Goal: Task Accomplishment & Management: Manage account settings

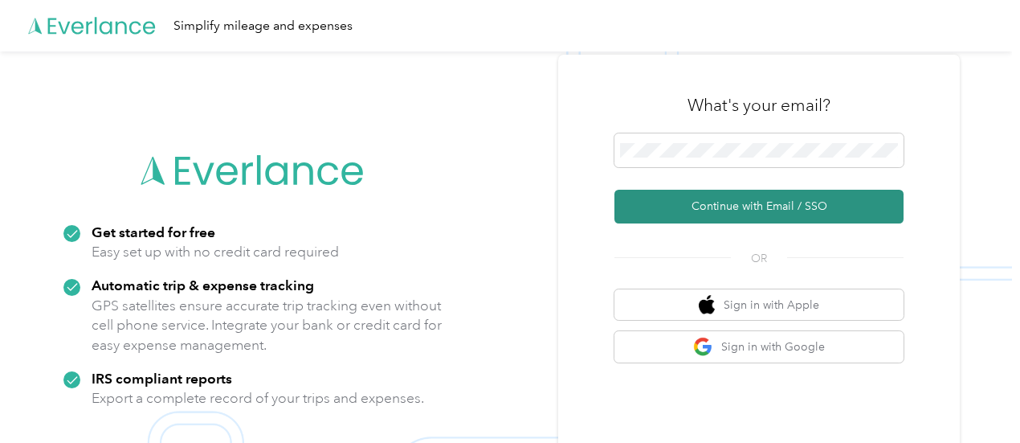
click at [770, 202] on button "Continue with Email / SSO" at bounding box center [758, 207] width 289 height 34
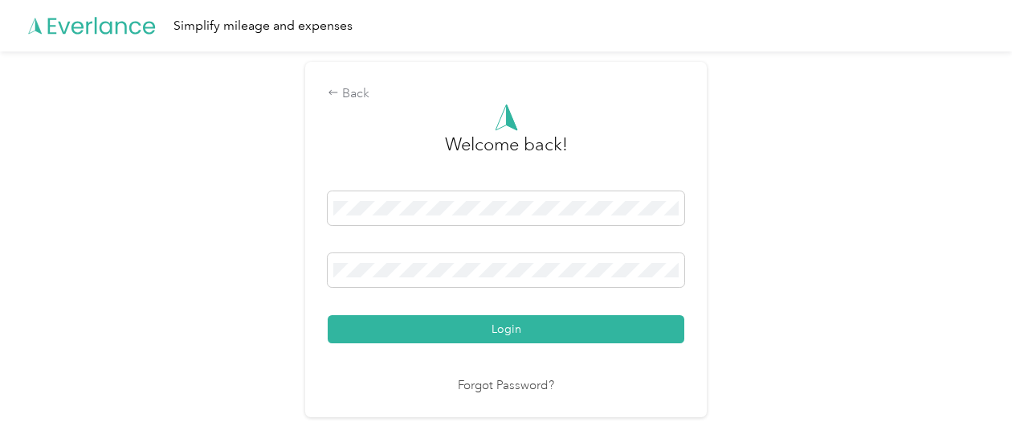
click at [537, 344] on div "Welcome back! Login Forgot Password?" at bounding box center [506, 250] width 357 height 292
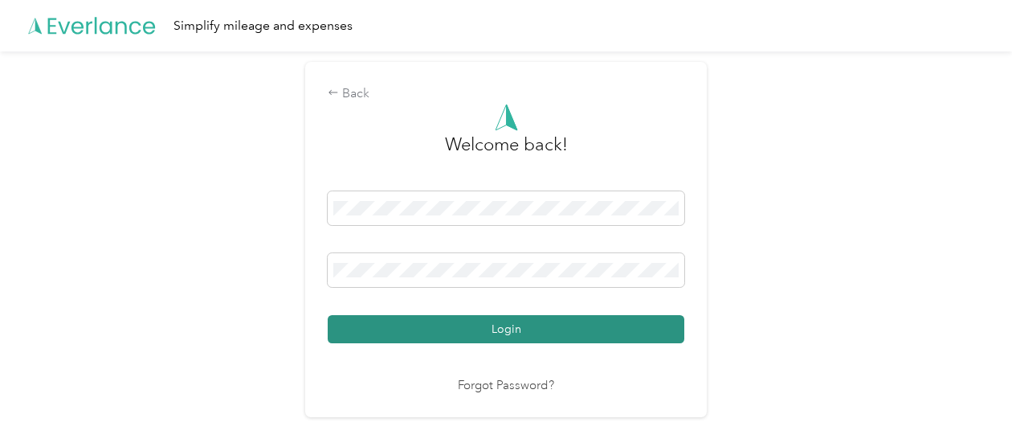
click at [538, 337] on button "Login" at bounding box center [506, 329] width 357 height 28
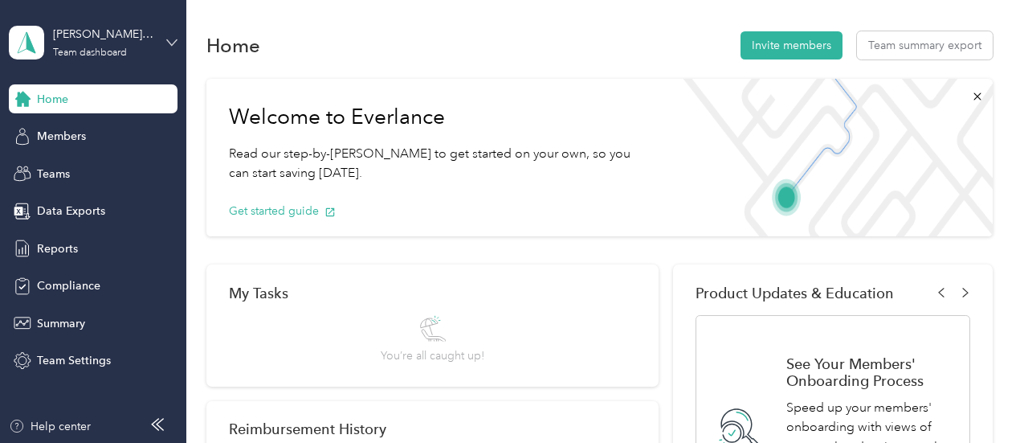
click at [170, 43] on icon at bounding box center [172, 42] width 10 height 6
click at [110, 171] on div "Personal dashboard" at bounding box center [223, 166] width 406 height 28
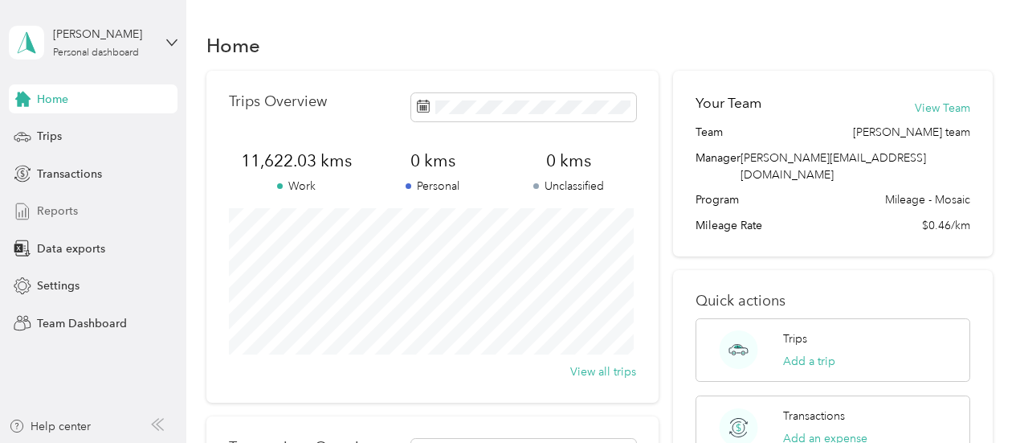
click at [67, 210] on span "Reports" at bounding box center [57, 210] width 41 height 17
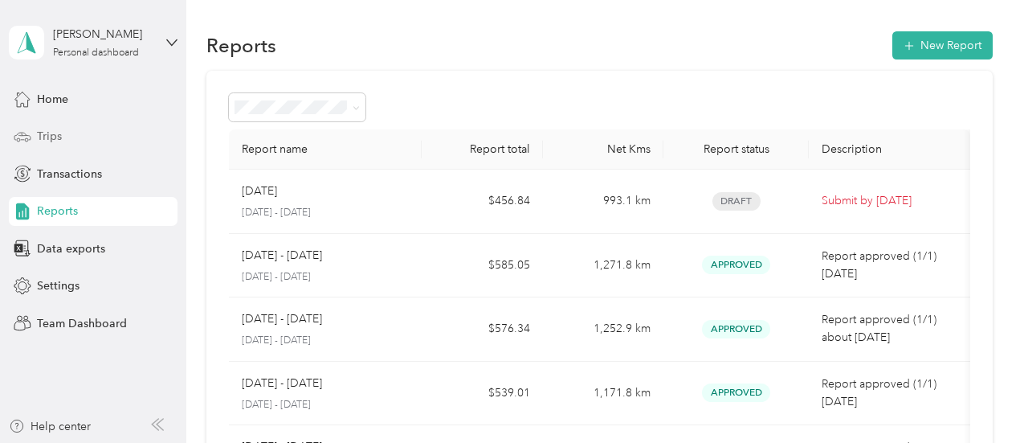
click at [53, 135] on span "Trips" at bounding box center [49, 136] width 25 height 17
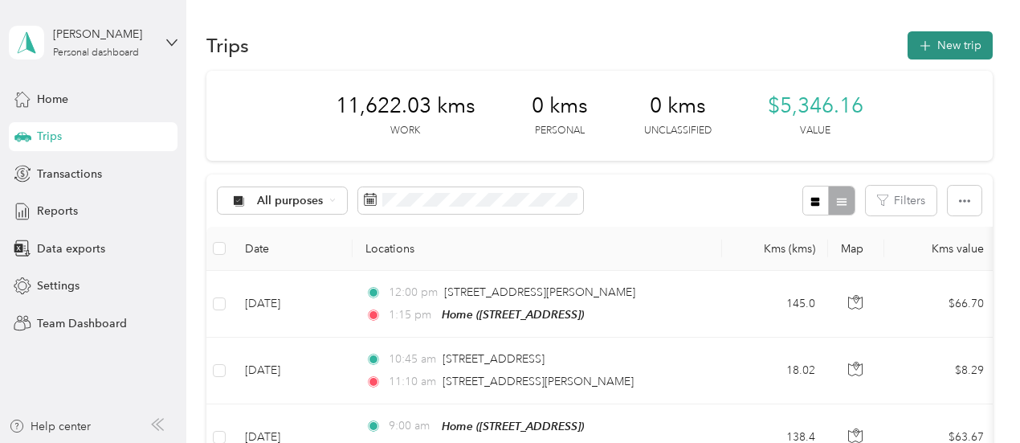
click at [937, 39] on button "New trip" at bounding box center [950, 45] width 85 height 28
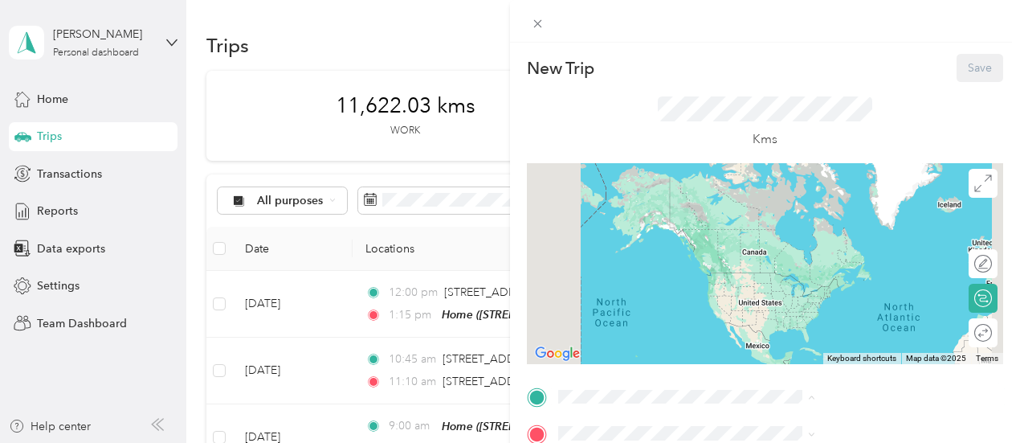
click at [806, 345] on span "[STREET_ADDRESS]" at bounding box center [809, 348] width 102 height 14
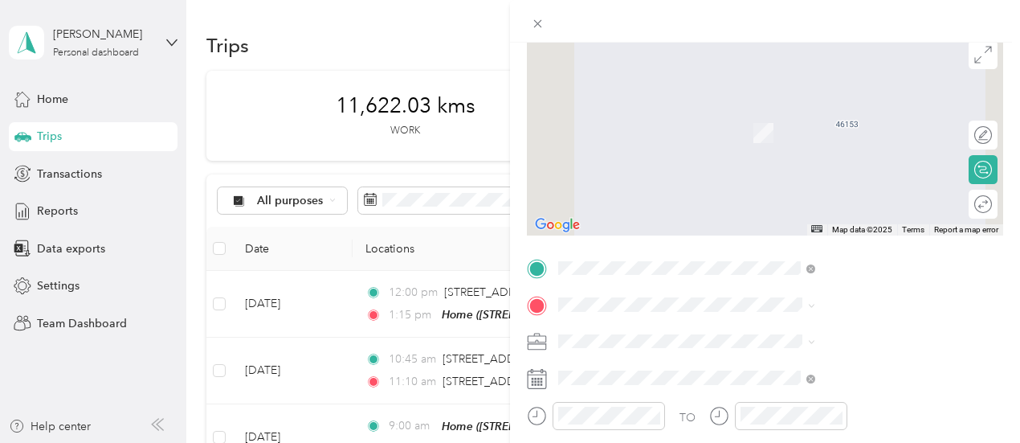
scroll to position [241, 0]
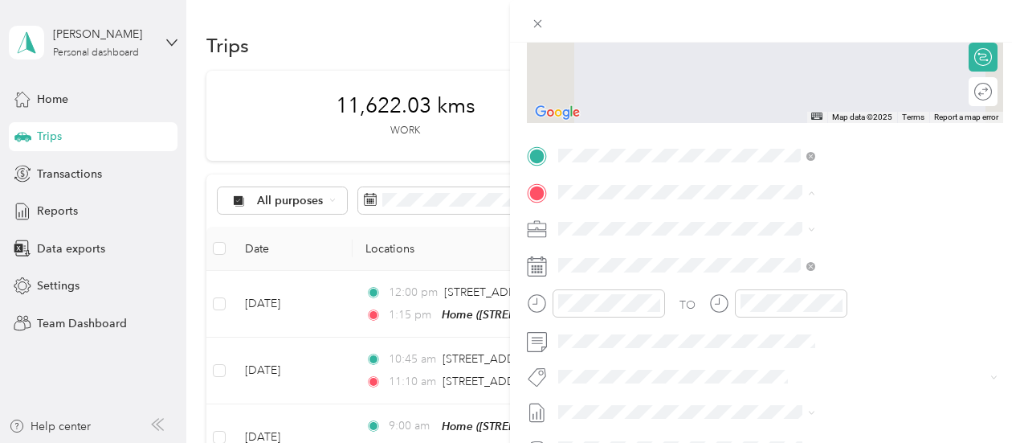
click at [815, 262] on div "Home [STREET_ADDRESS]" at bounding box center [809, 265] width 102 height 34
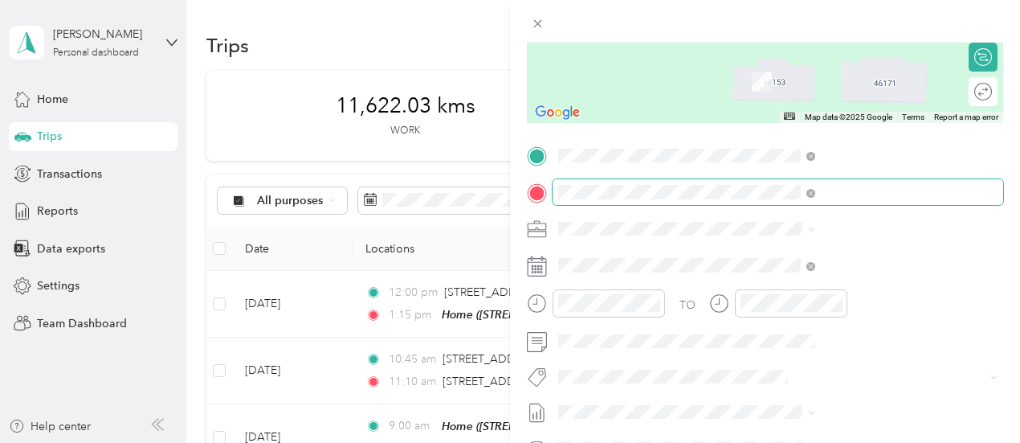
click at [852, 183] on span at bounding box center [778, 192] width 451 height 26
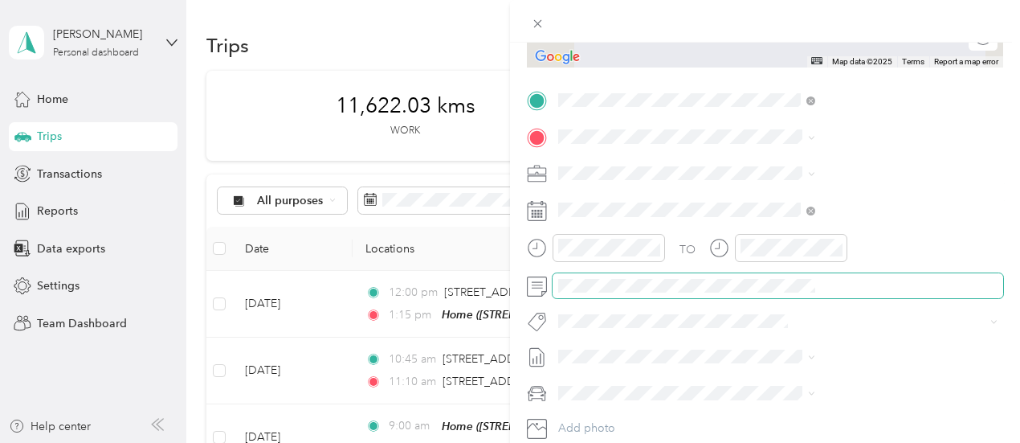
scroll to position [321, 0]
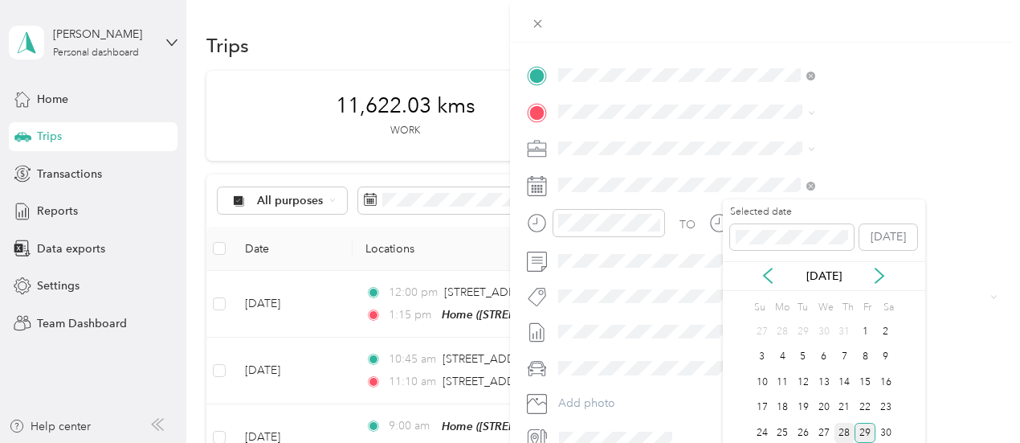
click at [844, 427] on div "28" at bounding box center [845, 433] width 21 height 20
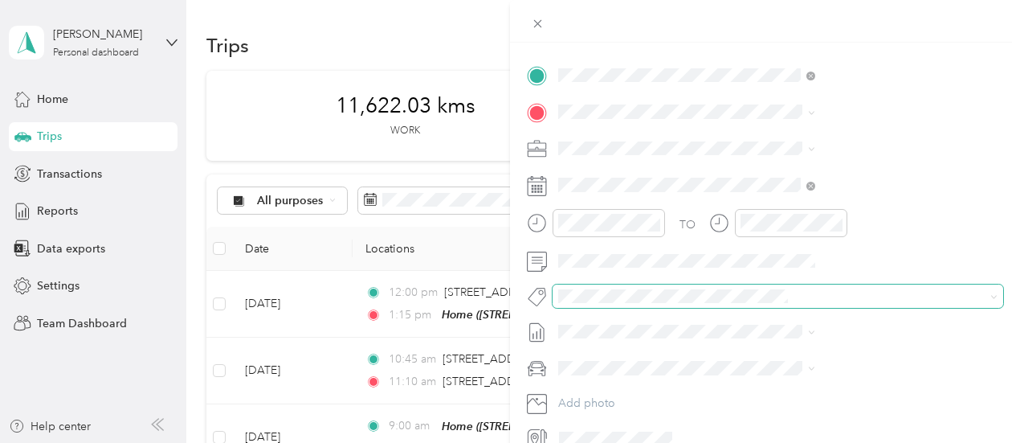
scroll to position [400, 0]
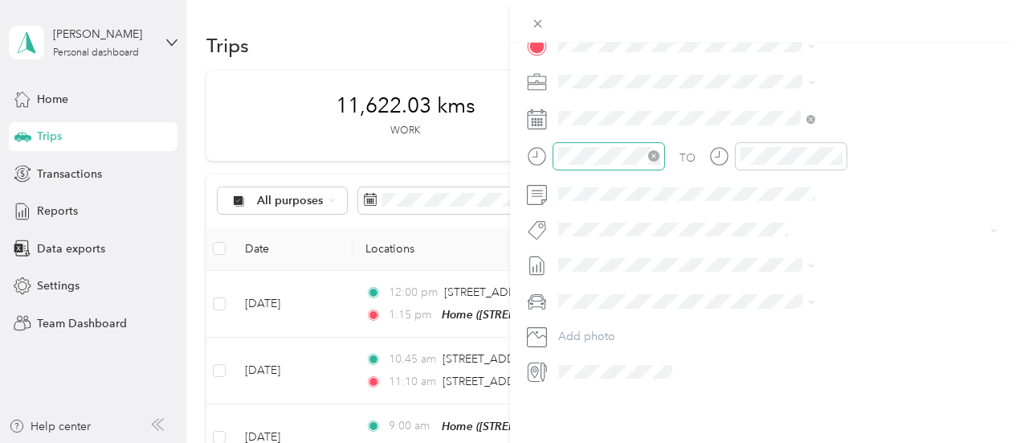
click at [665, 142] on div at bounding box center [609, 156] width 112 height 28
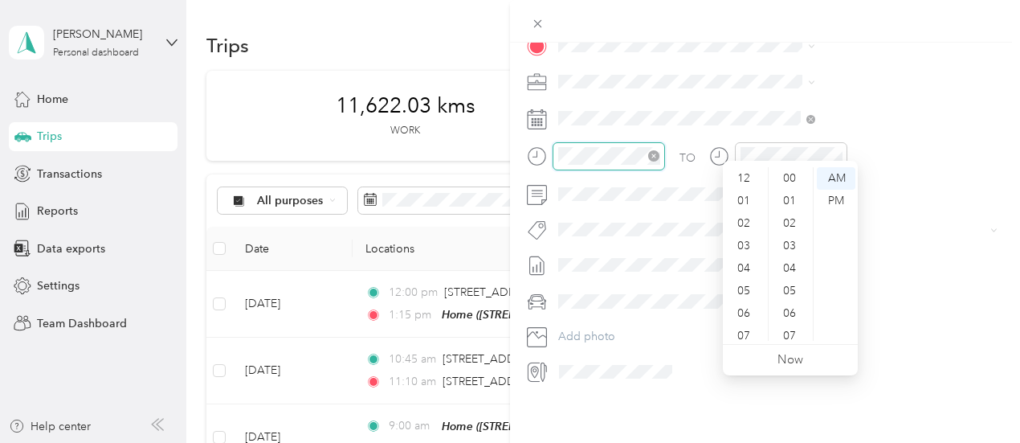
scroll to position [96, 0]
click at [745, 284] on div "09" at bounding box center [745, 284] width 39 height 22
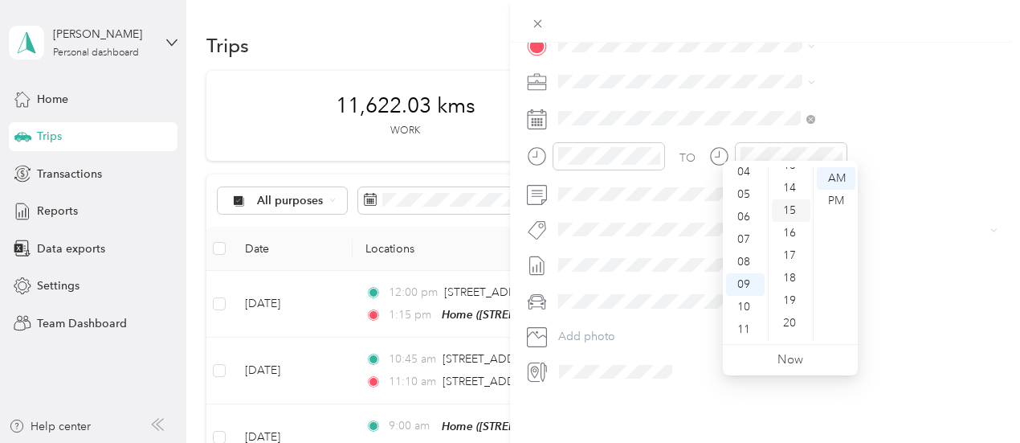
click at [797, 210] on div "15" at bounding box center [791, 210] width 39 height 22
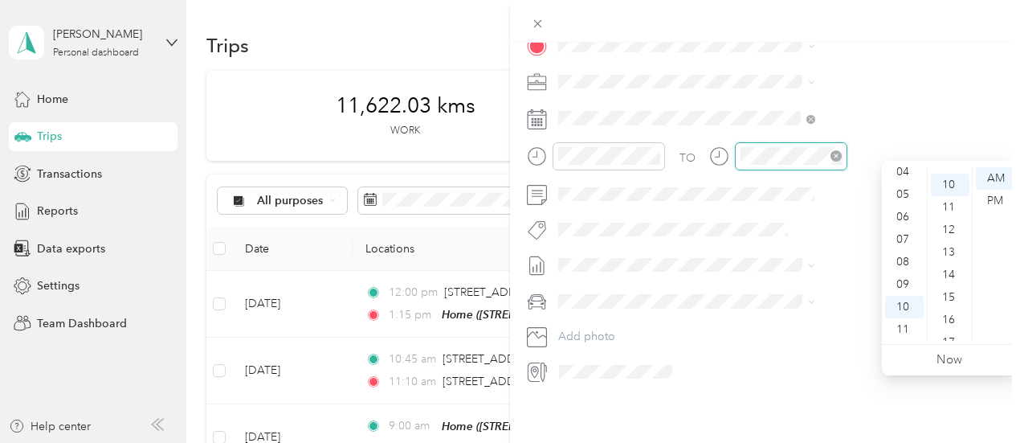
scroll to position [225, 0]
click at [908, 308] on div "10" at bounding box center [904, 307] width 39 height 22
click at [949, 319] on div "45" at bounding box center [950, 323] width 39 height 22
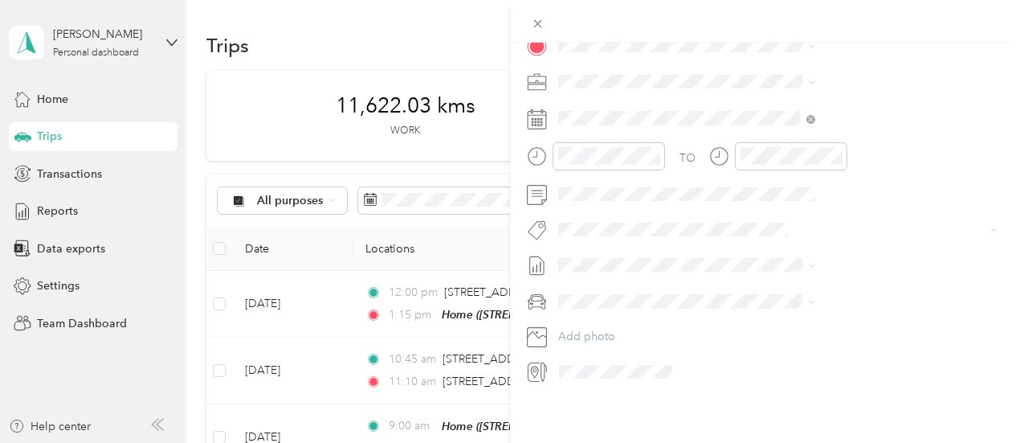
click at [771, 247] on span "Metro On" at bounding box center [766, 245] width 43 height 14
click at [764, 301] on span "[DATE]" at bounding box center [746, 307] width 35 height 17
click at [771, 324] on li "Toyota Rav4" at bounding box center [857, 319] width 268 height 28
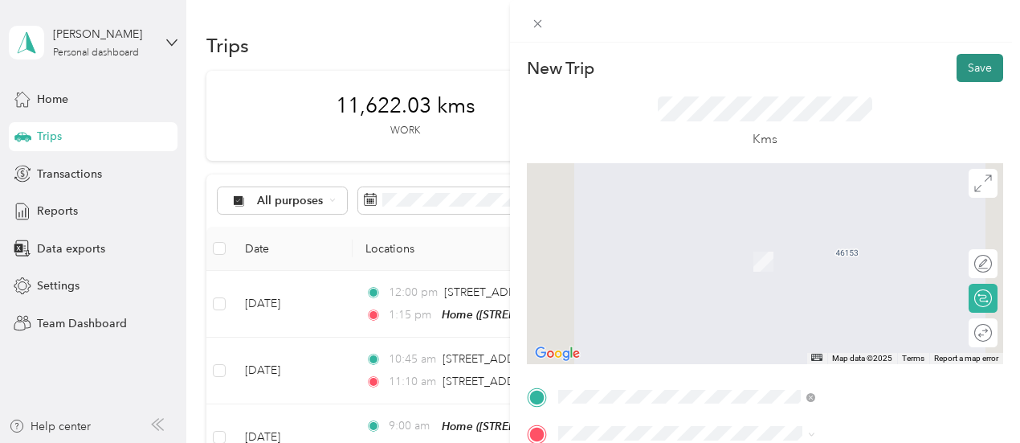
click at [966, 77] on button "Save" at bounding box center [980, 68] width 47 height 28
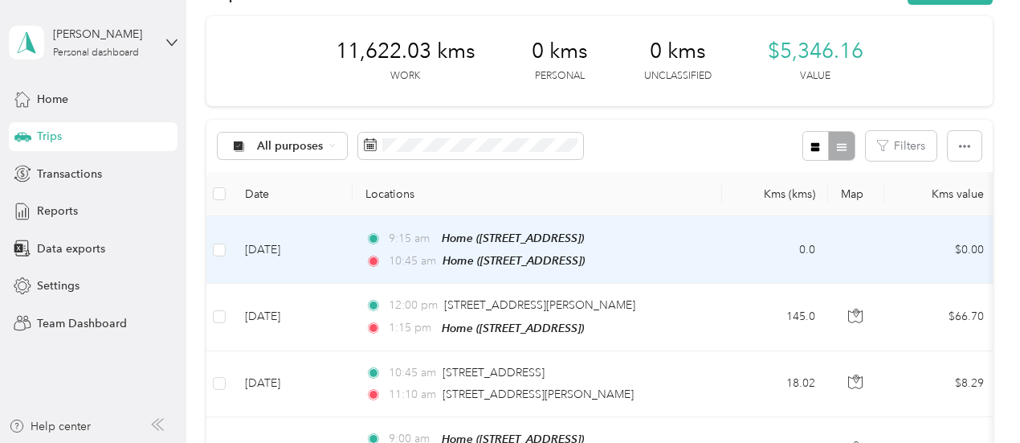
scroll to position [80, 0]
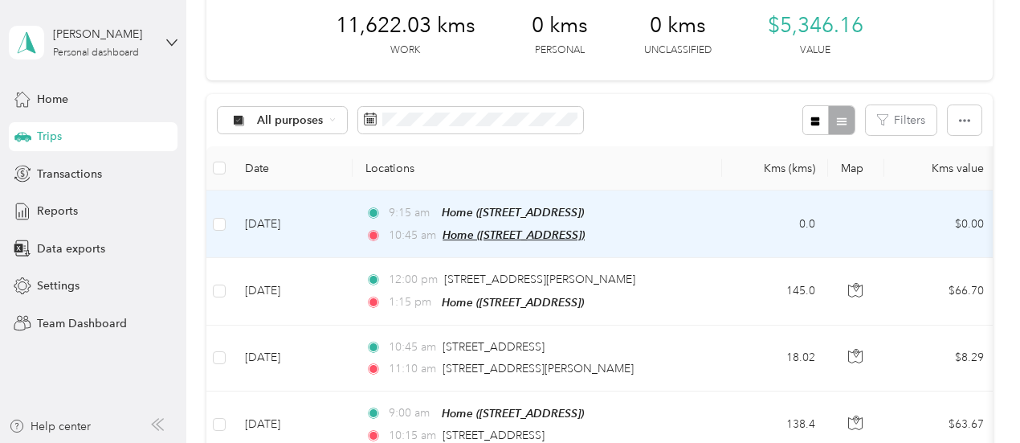
click at [585, 228] on span "Home ([STREET_ADDRESS])" at bounding box center [514, 234] width 142 height 13
click at [497, 192] on button "Edit Place" at bounding box center [493, 195] width 92 height 28
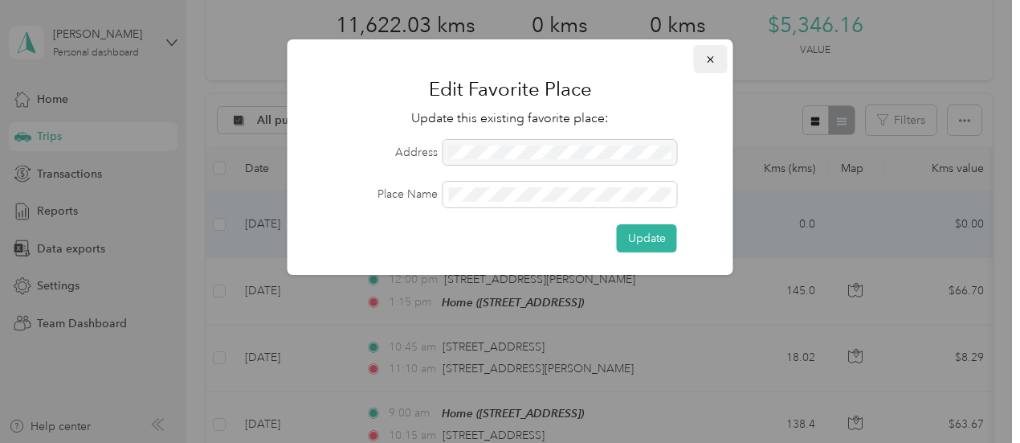
click at [712, 65] on icon "button" at bounding box center [710, 59] width 11 height 11
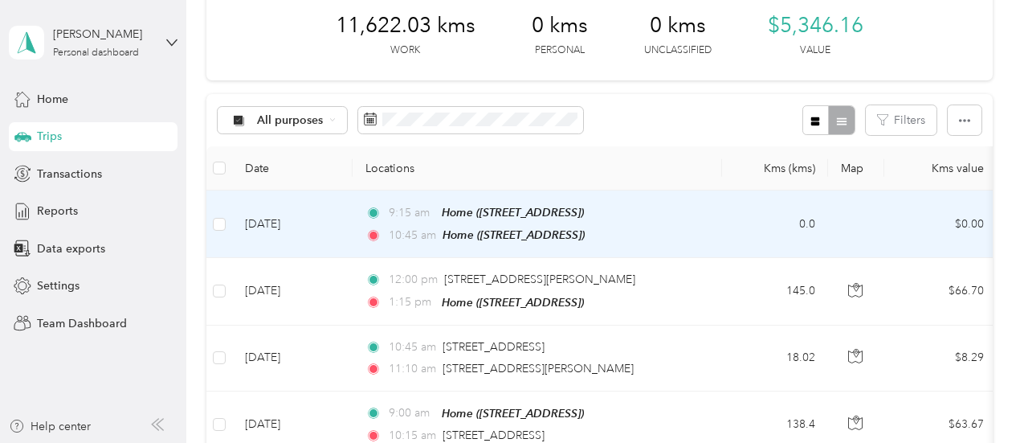
click at [278, 221] on td "[DATE]" at bounding box center [292, 223] width 120 height 67
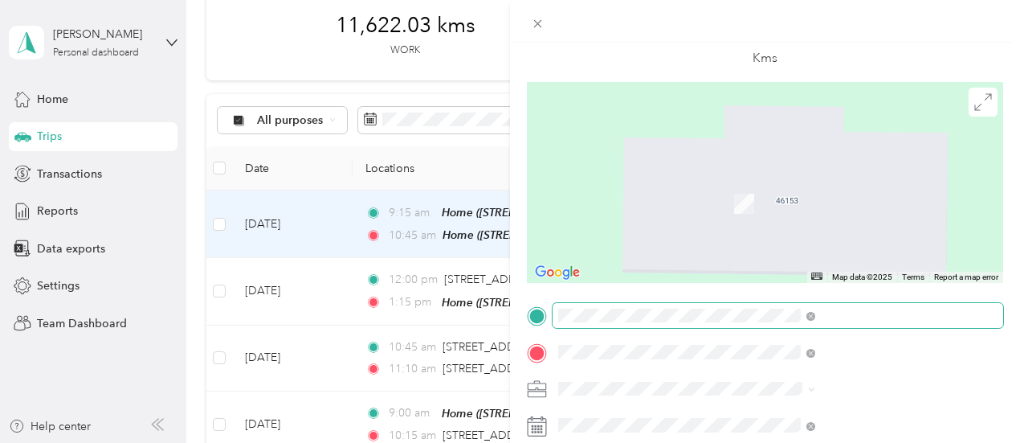
scroll to position [161, 0]
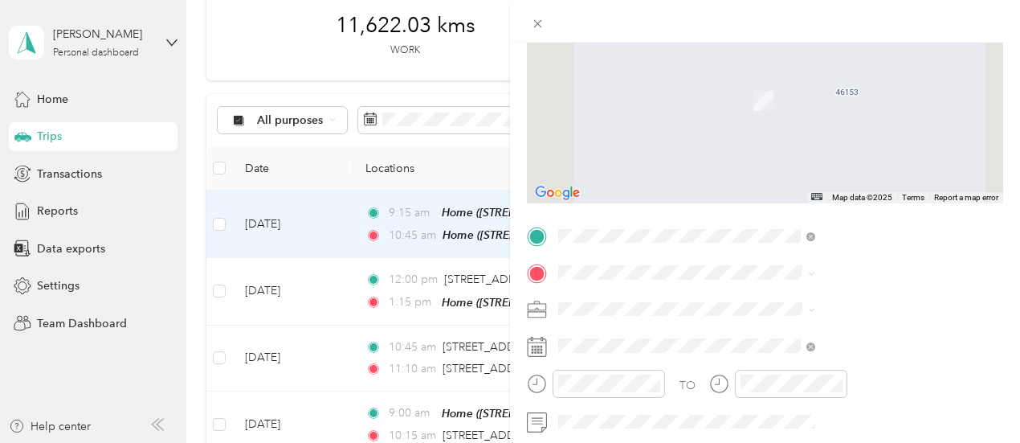
click at [821, 84] on span "[STREET_ADDRESS]" at bounding box center [809, 77] width 102 height 14
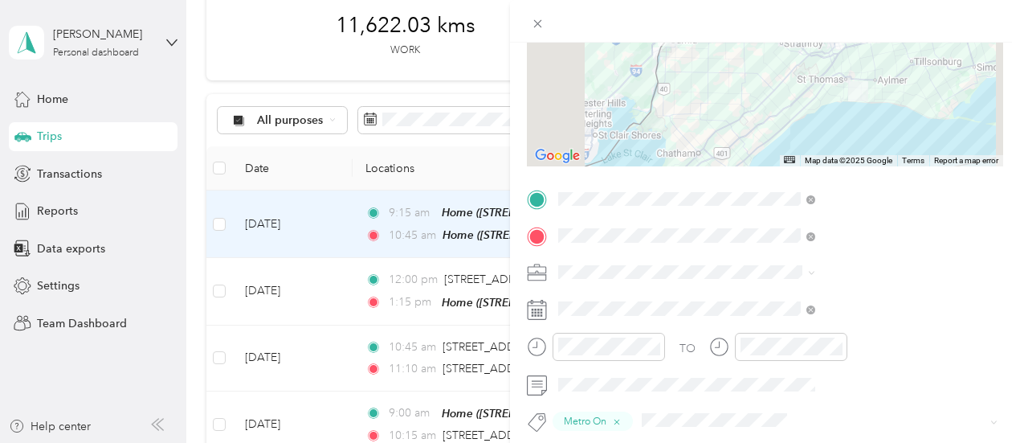
scroll to position [0, 0]
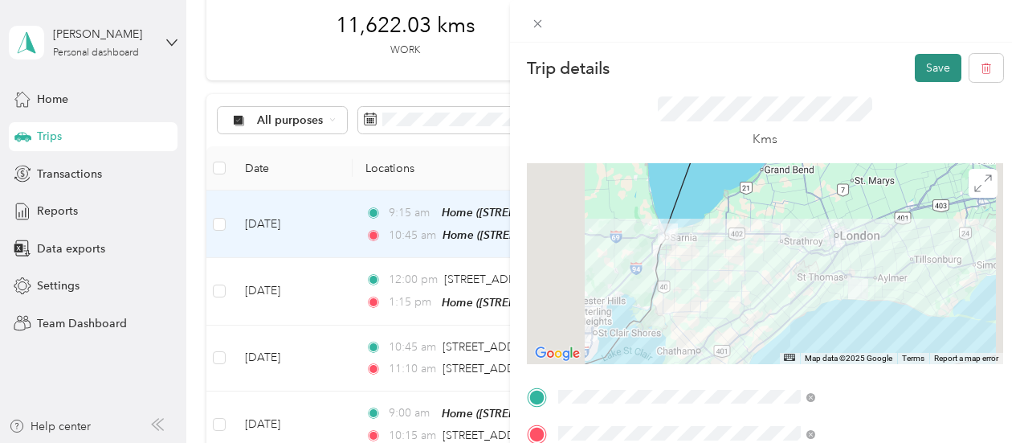
click at [920, 79] on button "Save" at bounding box center [938, 68] width 47 height 28
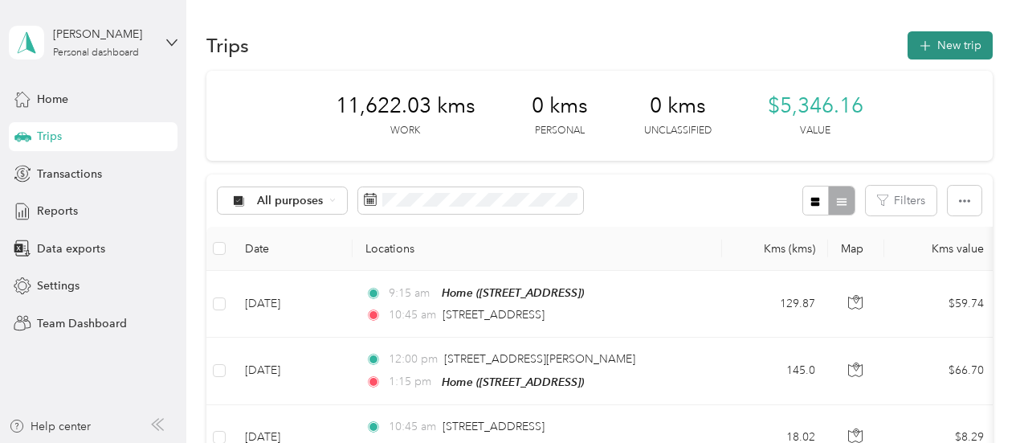
click at [937, 48] on button "New trip" at bounding box center [950, 45] width 85 height 28
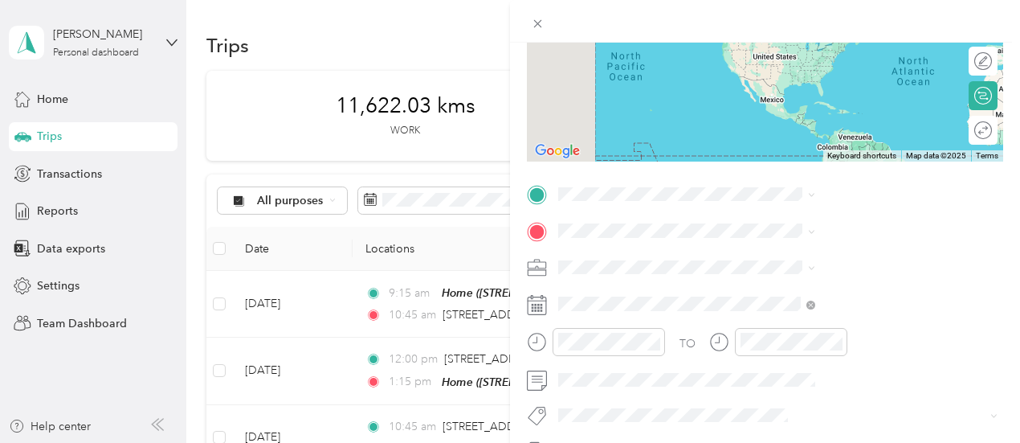
scroll to position [241, 0]
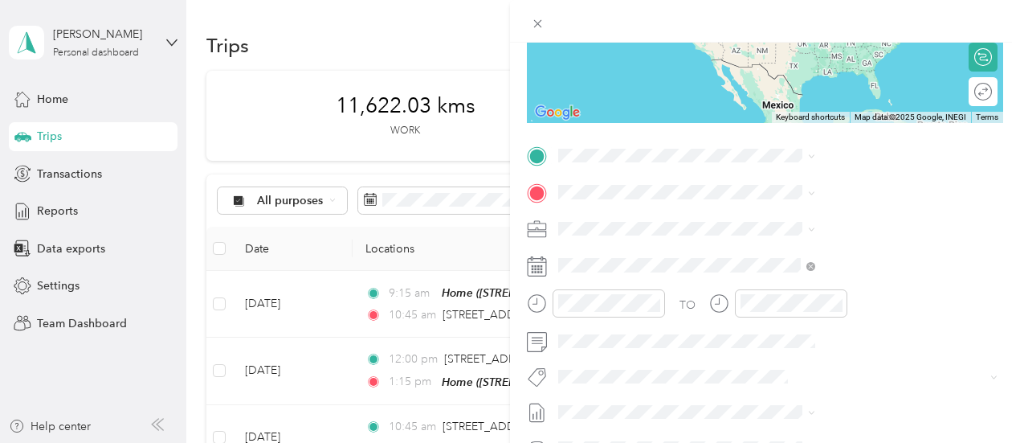
click at [806, 206] on span "[STREET_ADDRESS]" at bounding box center [809, 209] width 102 height 14
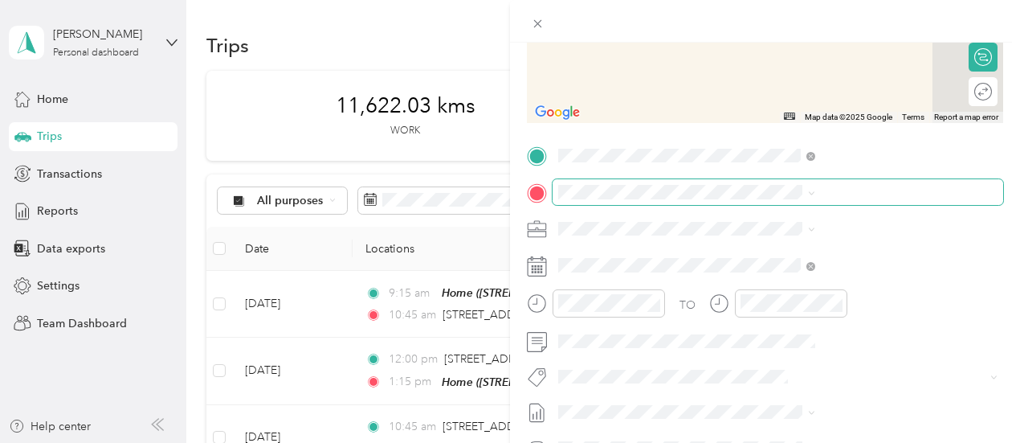
click at [798, 182] on span at bounding box center [778, 192] width 451 height 26
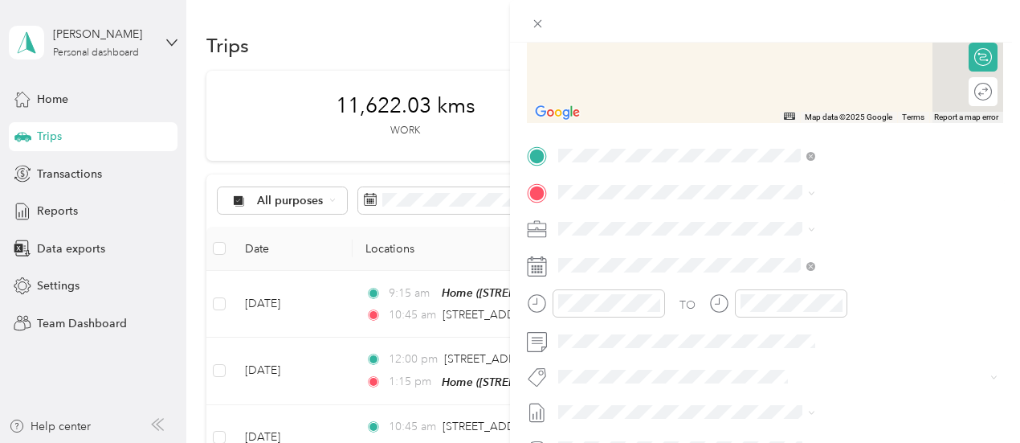
click at [819, 271] on span "[STREET_ADDRESS]" at bounding box center [809, 274] width 102 height 14
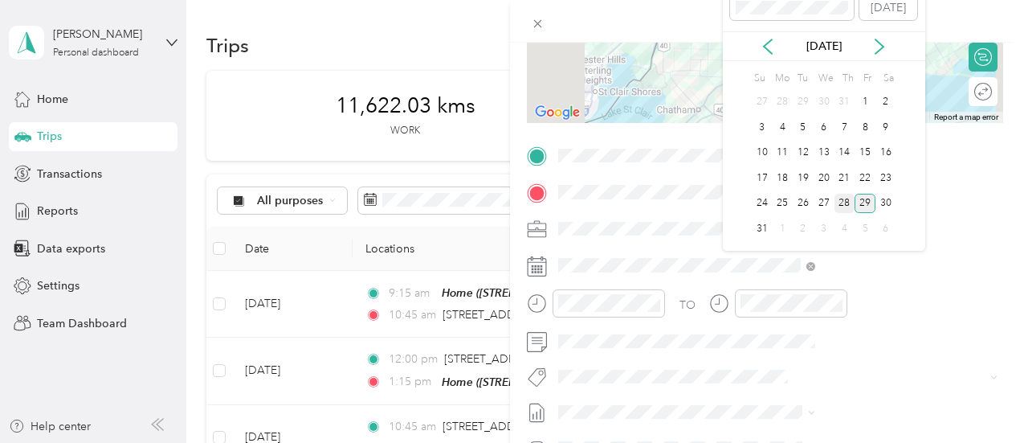
click at [848, 206] on div "28" at bounding box center [845, 204] width 21 height 20
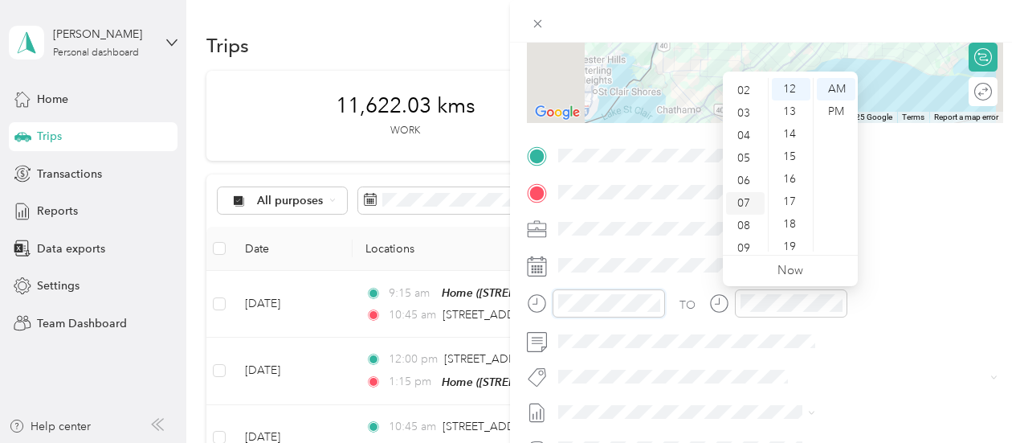
scroll to position [0, 0]
click at [742, 87] on div "12" at bounding box center [745, 89] width 39 height 22
click at [789, 91] on div "00" at bounding box center [791, 89] width 39 height 22
click at [835, 103] on div "PM" at bounding box center [836, 111] width 39 height 22
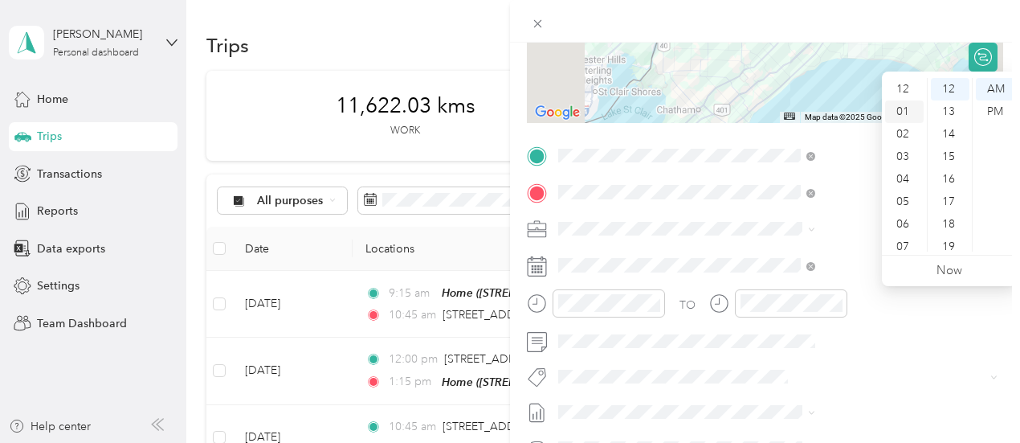
click at [913, 103] on div "01" at bounding box center [904, 111] width 39 height 22
click at [955, 169] on div "30" at bounding box center [950, 172] width 39 height 22
click at [990, 105] on div "PM" at bounding box center [995, 111] width 39 height 22
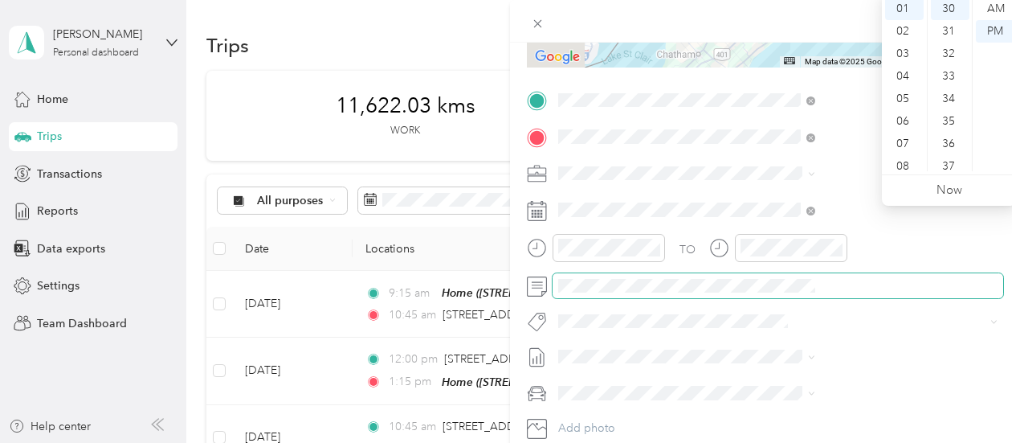
scroll to position [321, 0]
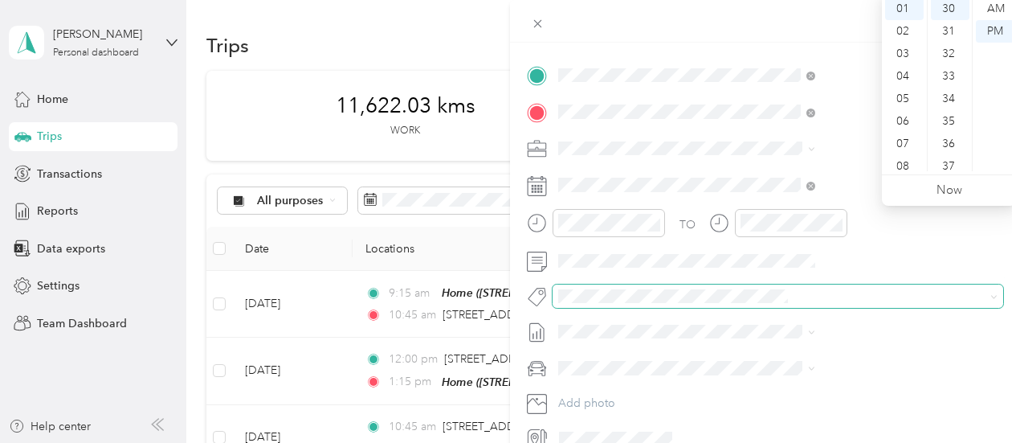
click at [803, 303] on span at bounding box center [765, 296] width 424 height 17
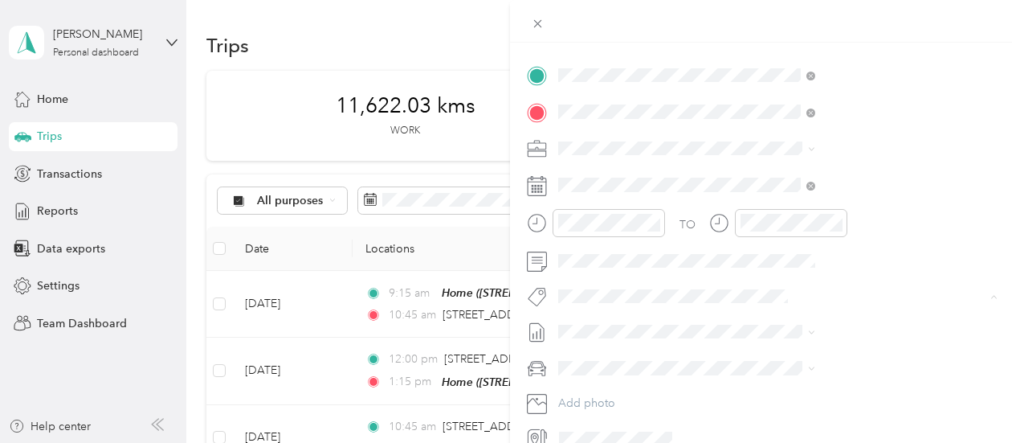
click at [786, 442] on div "New Trip Save This trip cannot be edited because it is either under review, app…" at bounding box center [506, 443] width 1012 height 0
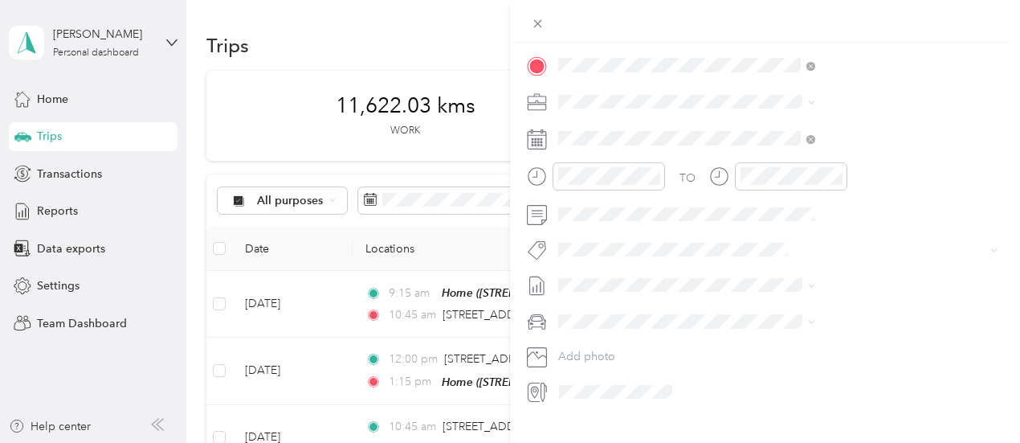
scroll to position [400, 0]
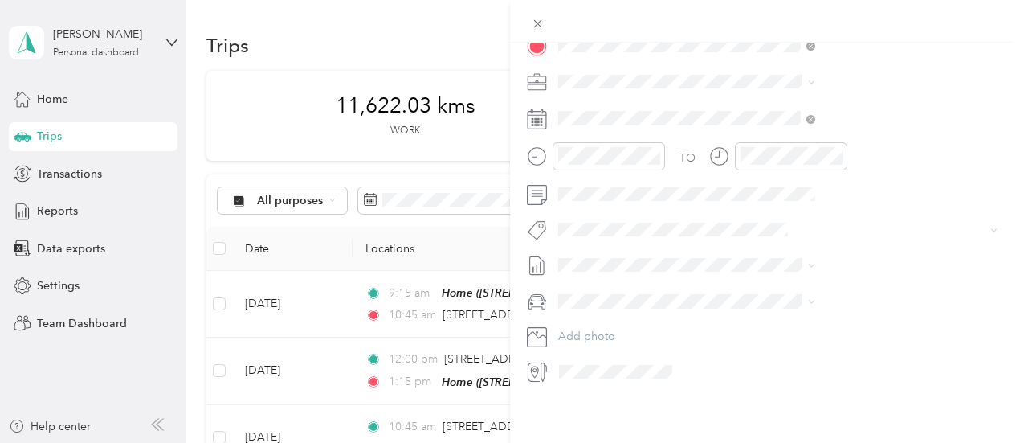
click at [772, 245] on button "Metro On" at bounding box center [766, 238] width 65 height 20
click at [761, 304] on span "[DATE]" at bounding box center [746, 307] width 35 height 17
click at [758, 325] on li "Toyota Rav4" at bounding box center [857, 319] width 268 height 28
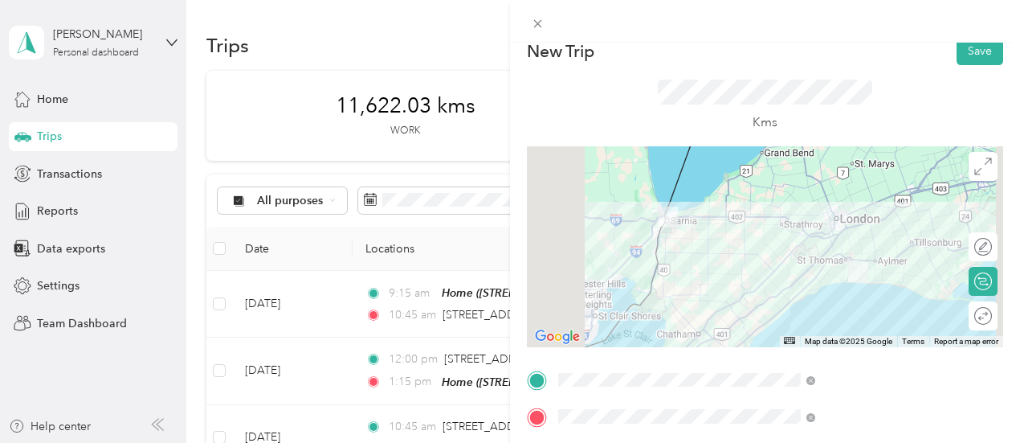
scroll to position [0, 0]
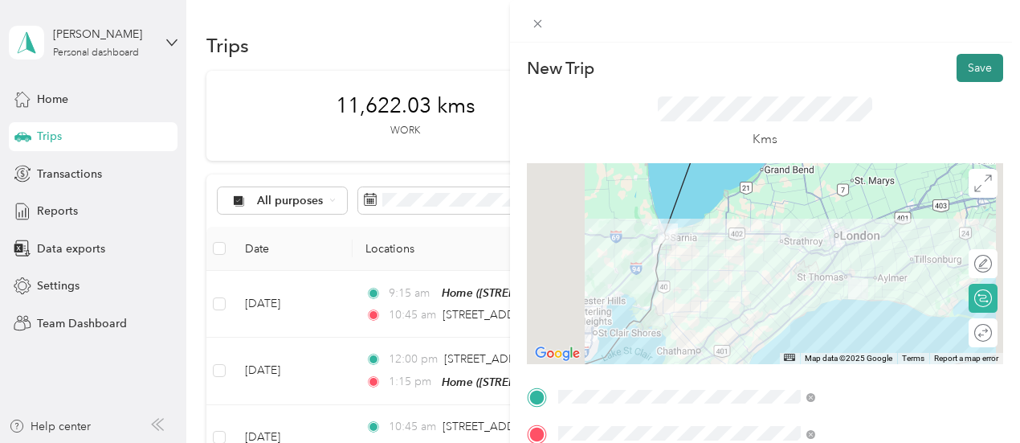
click at [975, 70] on button "Save" at bounding box center [980, 68] width 47 height 28
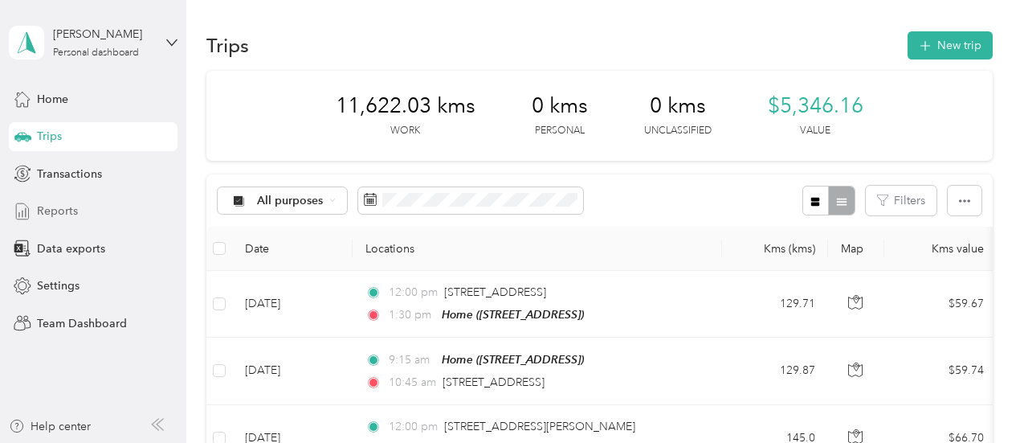
click at [40, 209] on span "Reports" at bounding box center [57, 210] width 41 height 17
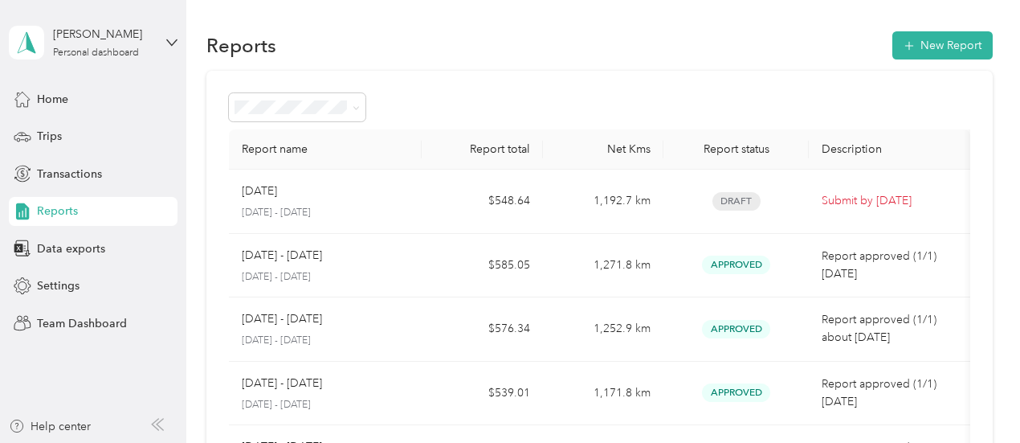
click at [532, 93] on div at bounding box center [599, 107] width 741 height 28
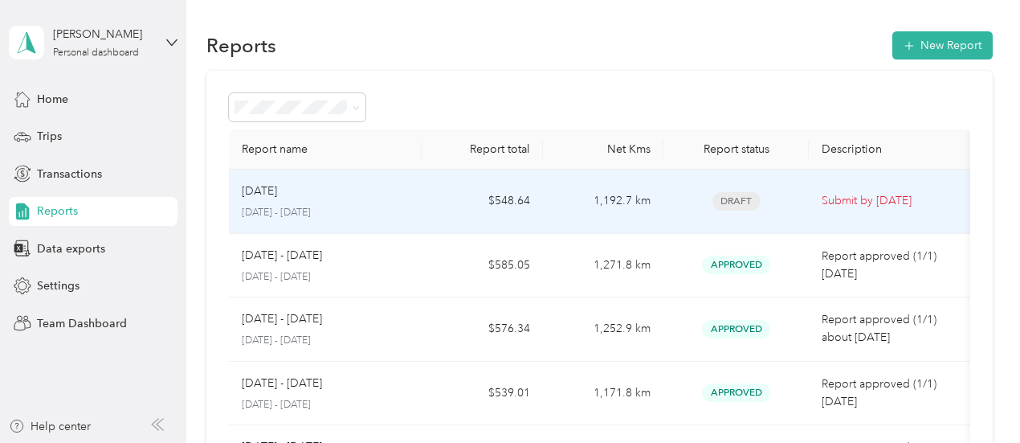
click at [658, 208] on td "1,192.7 km" at bounding box center [603, 201] width 120 height 64
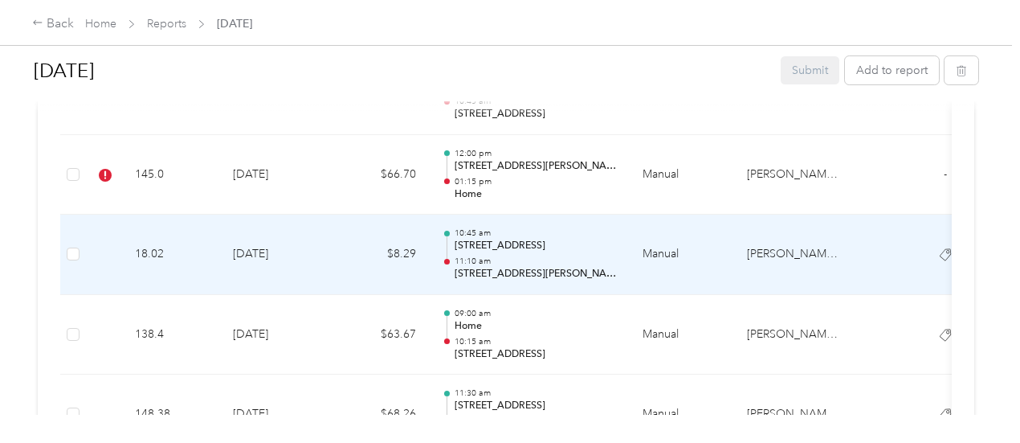
scroll to position [643, 0]
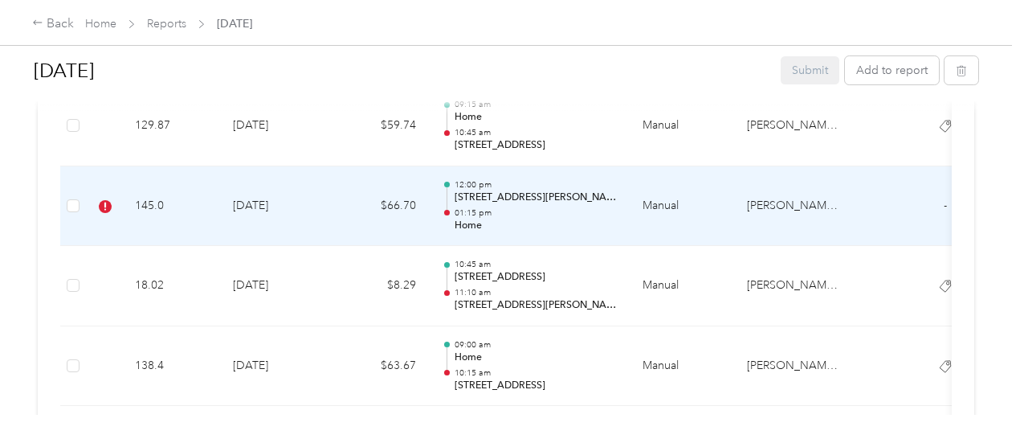
click at [325, 197] on td "[DATE]" at bounding box center [276, 206] width 112 height 80
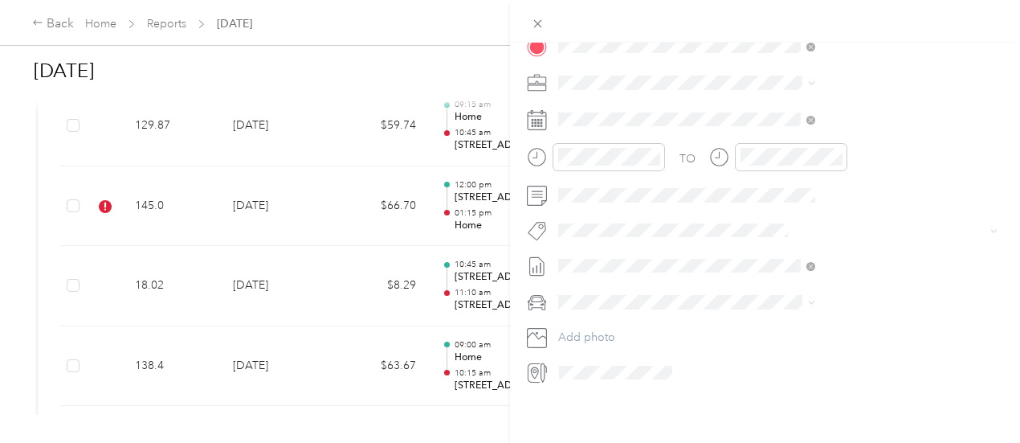
scroll to position [400, 0]
click at [782, 247] on button "Metro On" at bounding box center [766, 245] width 65 height 20
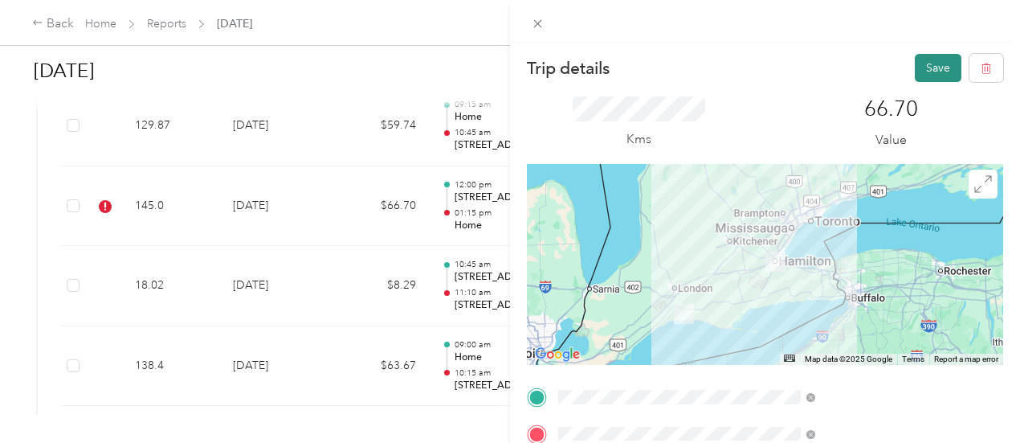
click at [925, 63] on button "Save" at bounding box center [938, 68] width 47 height 28
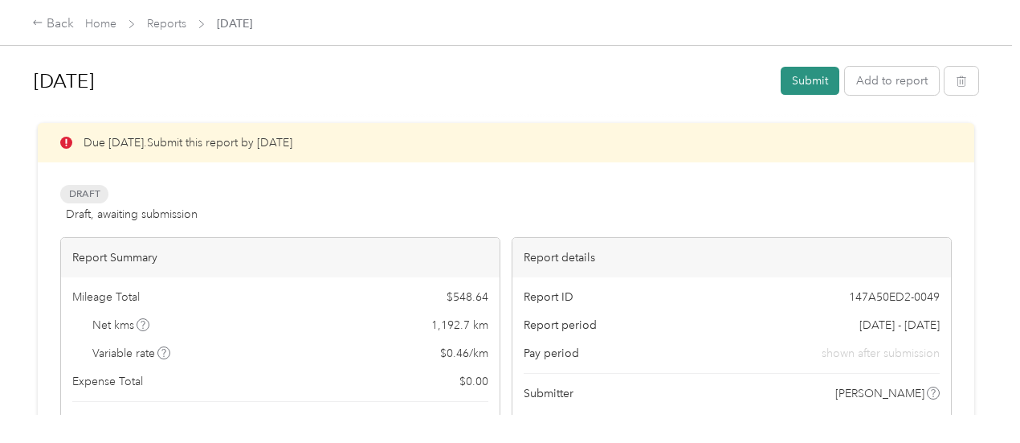
click at [817, 71] on button "Submit" at bounding box center [810, 81] width 59 height 28
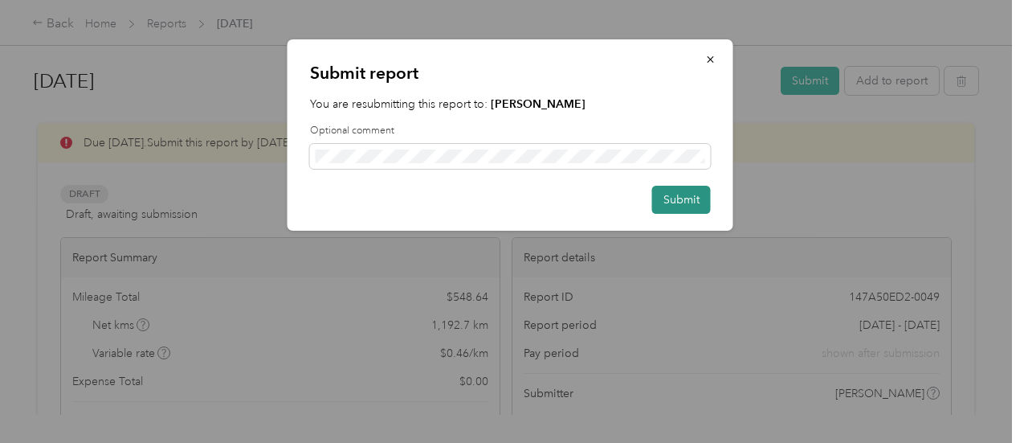
click at [694, 199] on button "Submit" at bounding box center [681, 200] width 59 height 28
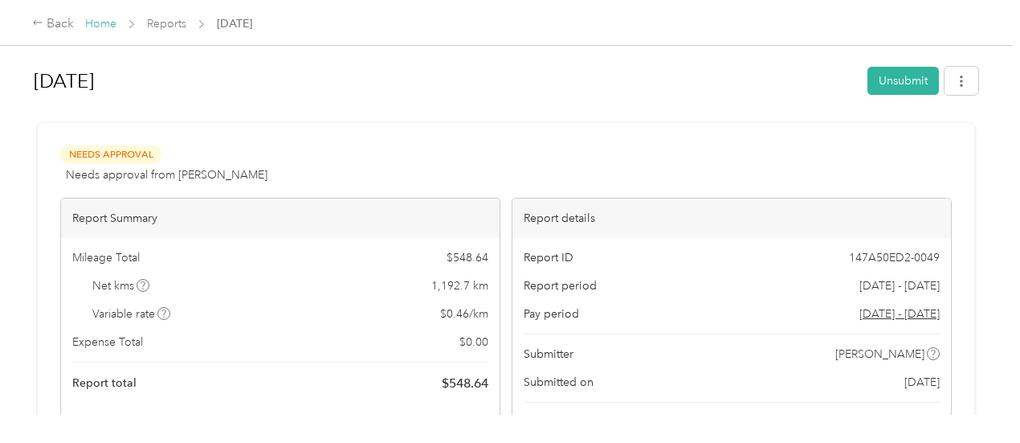
click at [104, 27] on link "Home" at bounding box center [100, 24] width 31 height 14
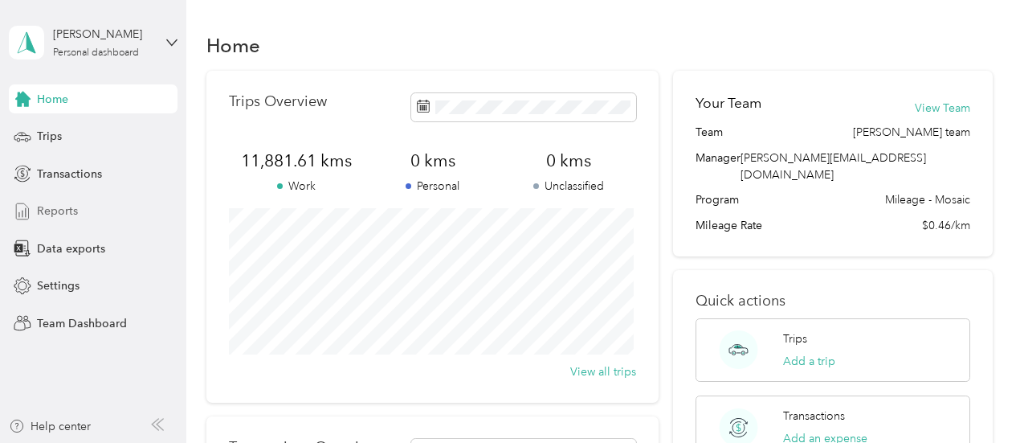
click at [64, 210] on span "Reports" at bounding box center [57, 210] width 41 height 17
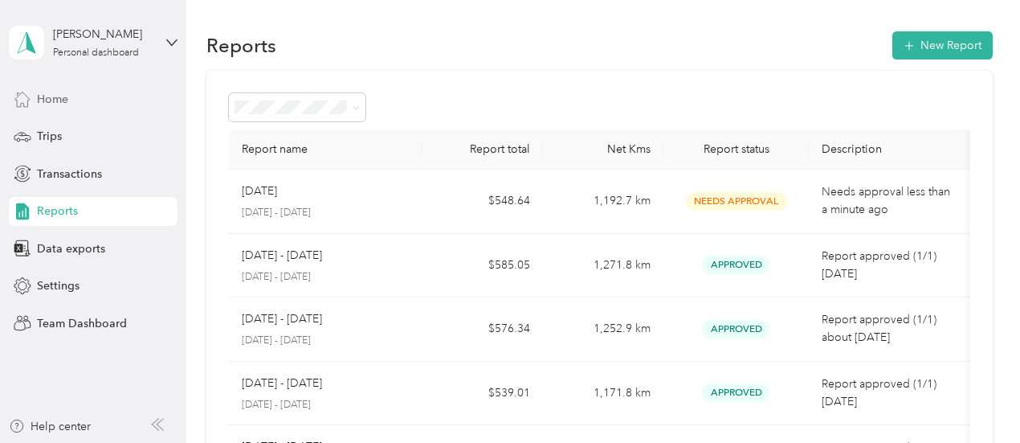
click at [63, 104] on span "Home" at bounding box center [52, 99] width 31 height 17
